Goal: Task Accomplishment & Management: Manage account settings

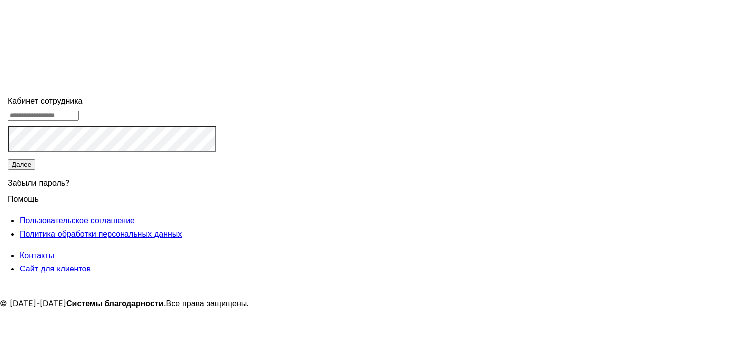
type input "**********"
click at [35, 170] on button "Далее" at bounding box center [21, 164] width 27 height 10
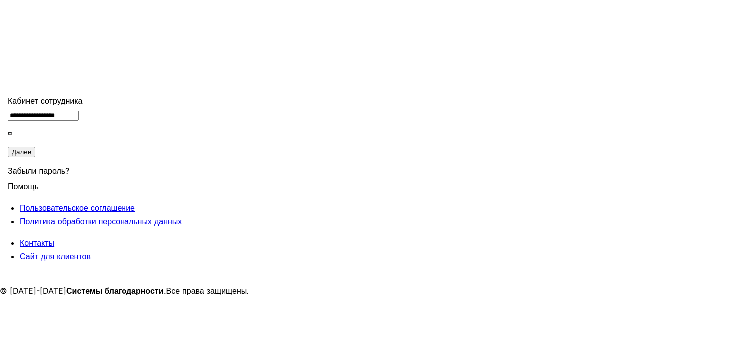
type input "******"
